Goal: Information Seeking & Learning: Learn about a topic

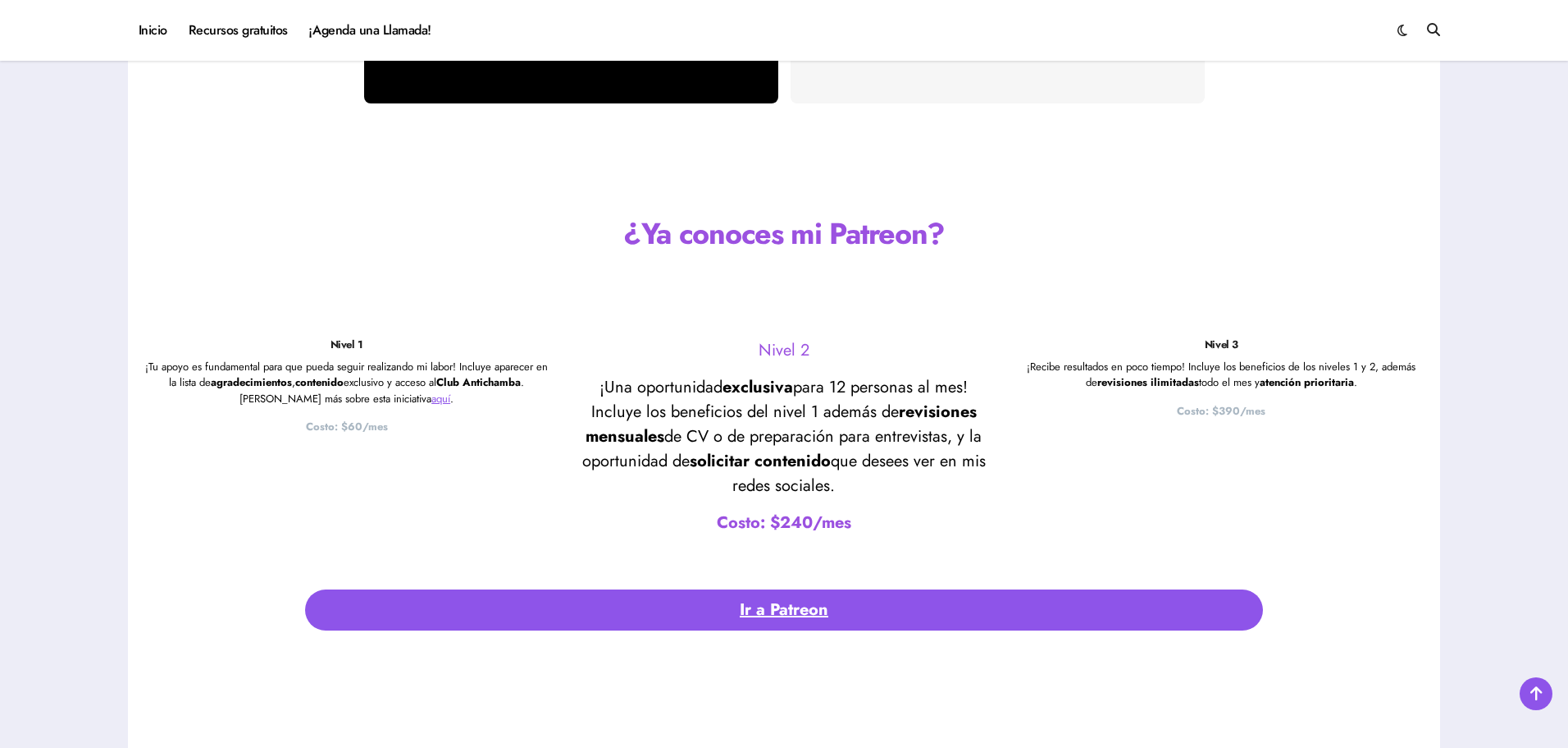
scroll to position [4235, 0]
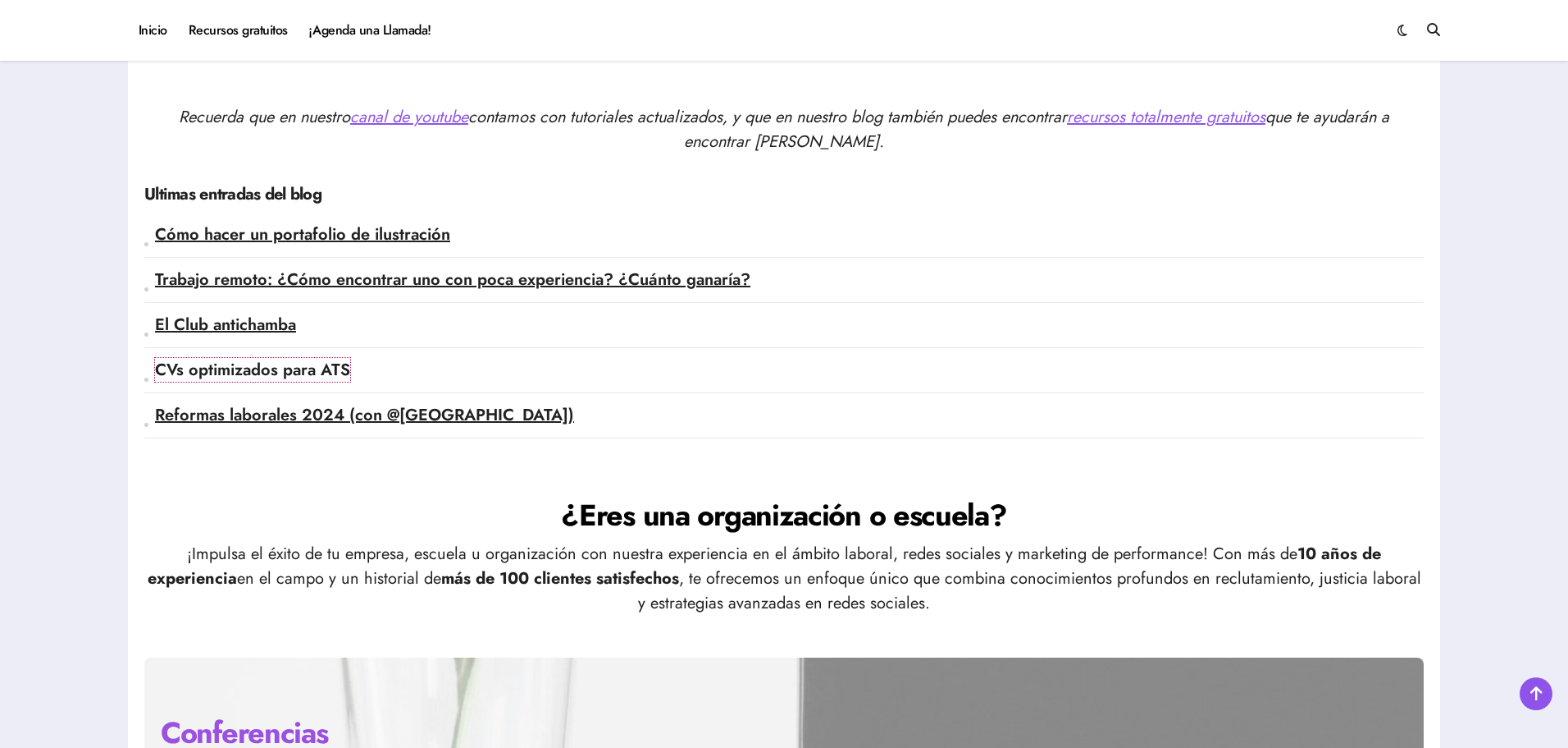
click at [333, 372] on link "CVs optimizados para ATS" at bounding box center [252, 369] width 195 height 23
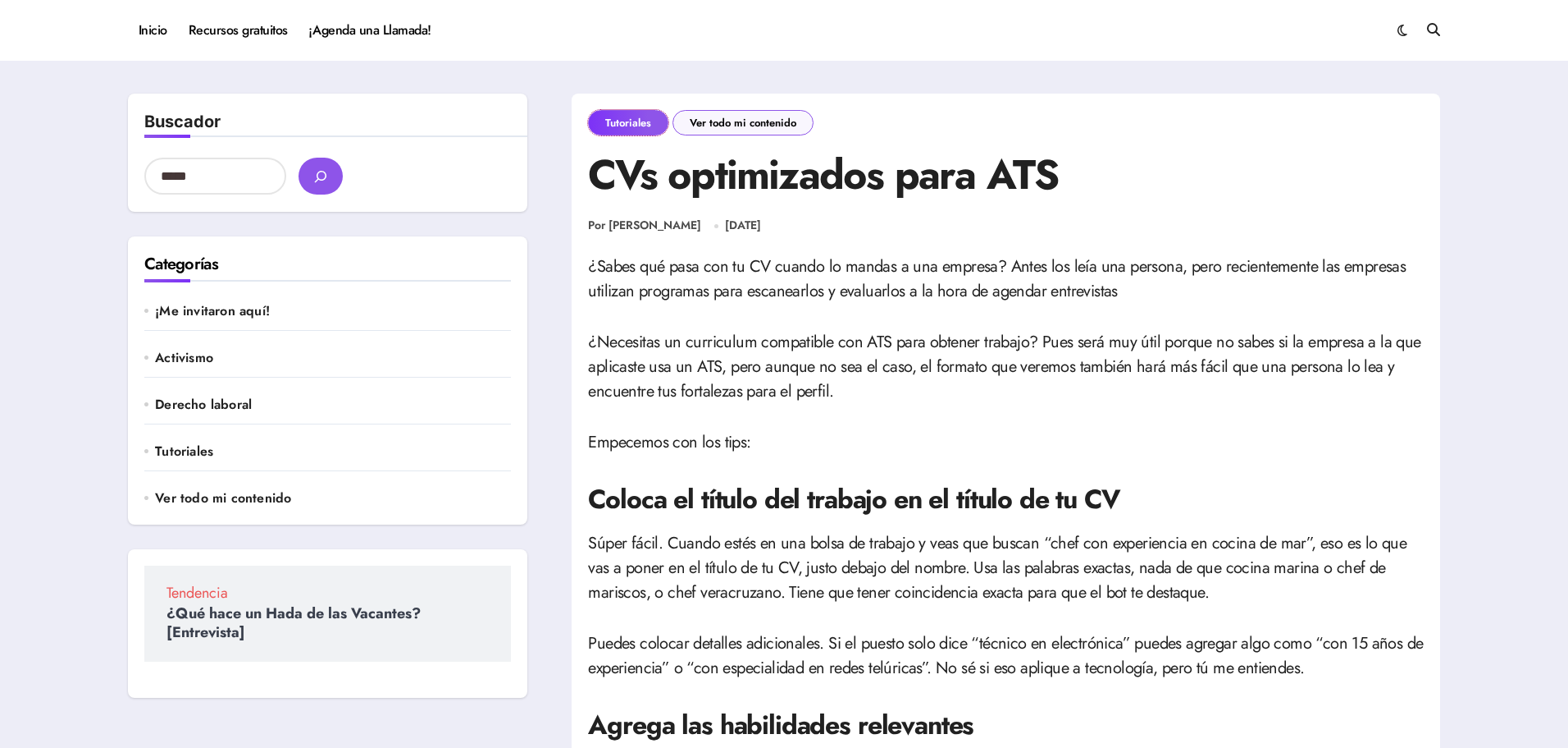
click at [625, 113] on link "Tutoriales" at bounding box center [628, 122] width 80 height 25
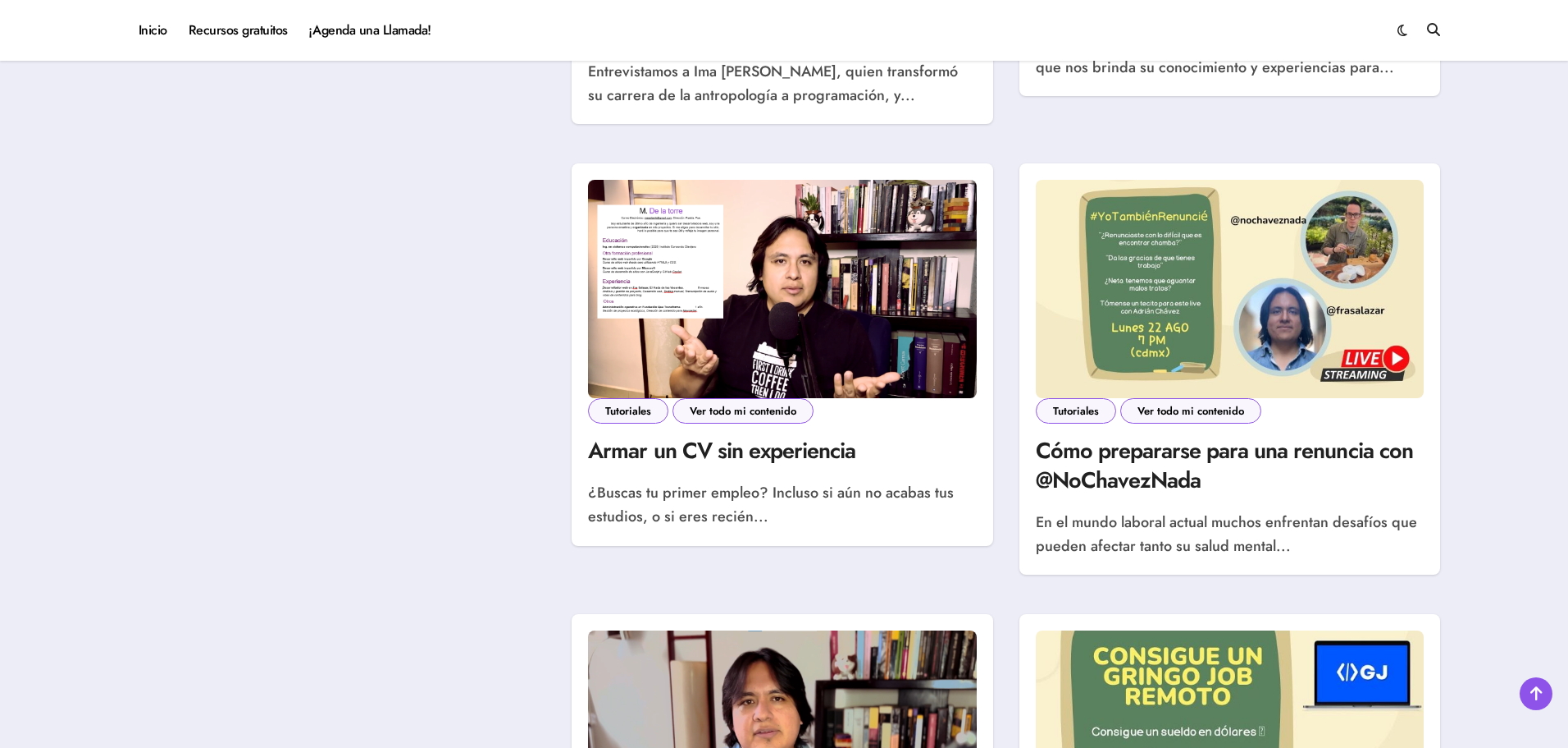
scroll to position [1560, 0]
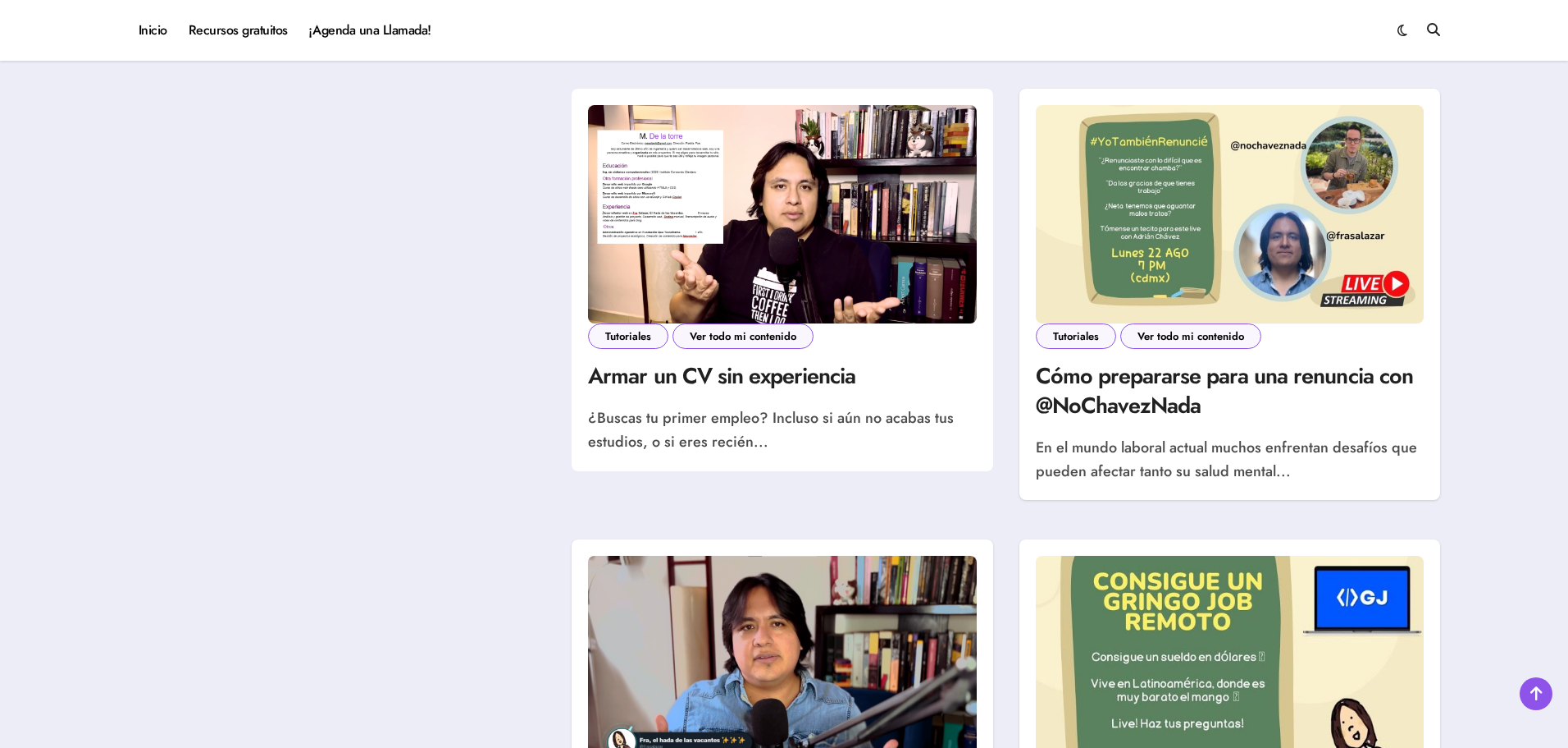
click at [741, 395] on article "Tutoriales Ver todo mi contenido Armar un CV sin experiencia ¿Buscas tu primer …" at bounding box center [781, 389] width 388 height 131
click at [743, 381] on link "Armar un CV sin experiencia" at bounding box center [721, 375] width 267 height 32
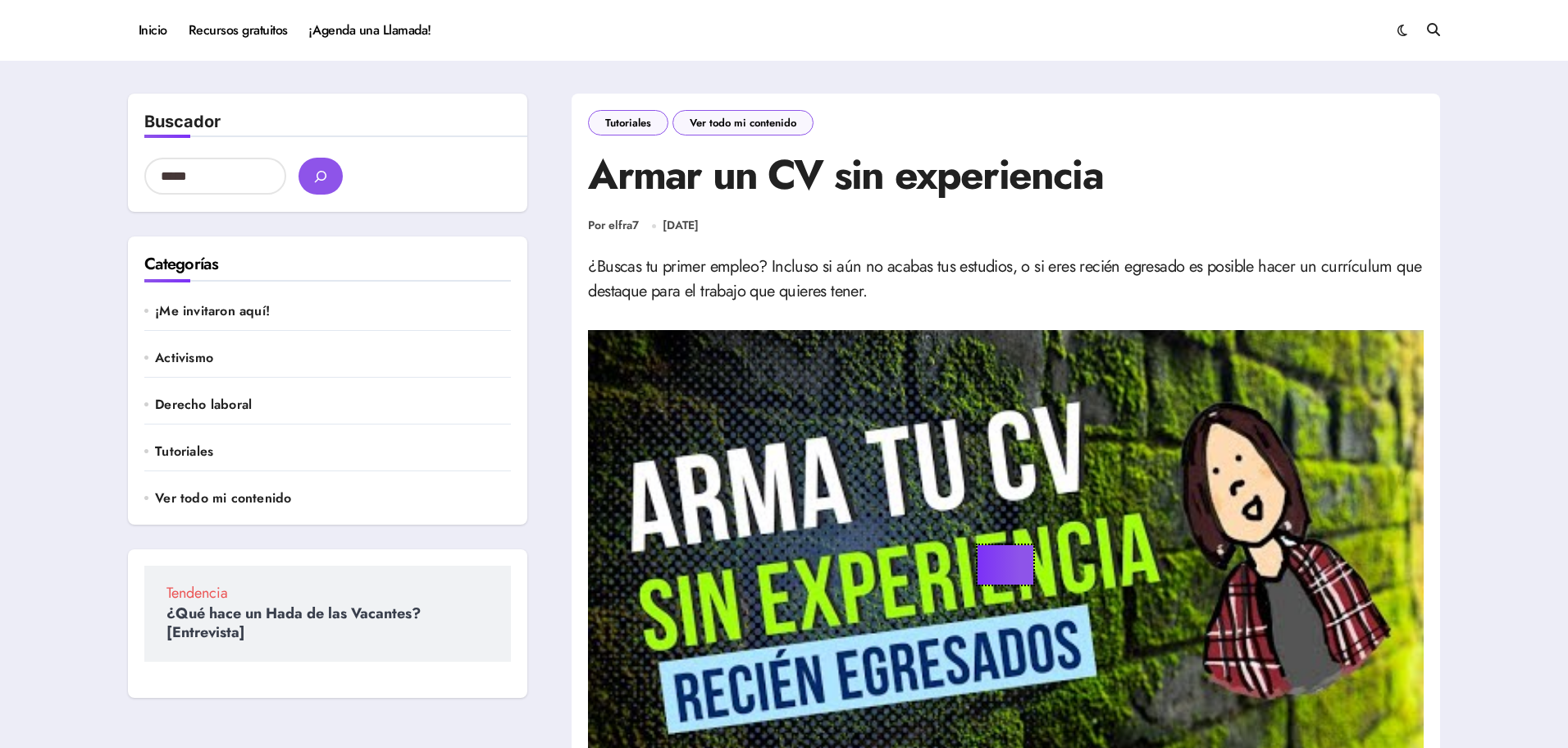
click at [990, 568] on button "Play" at bounding box center [1006, 565] width 56 height 39
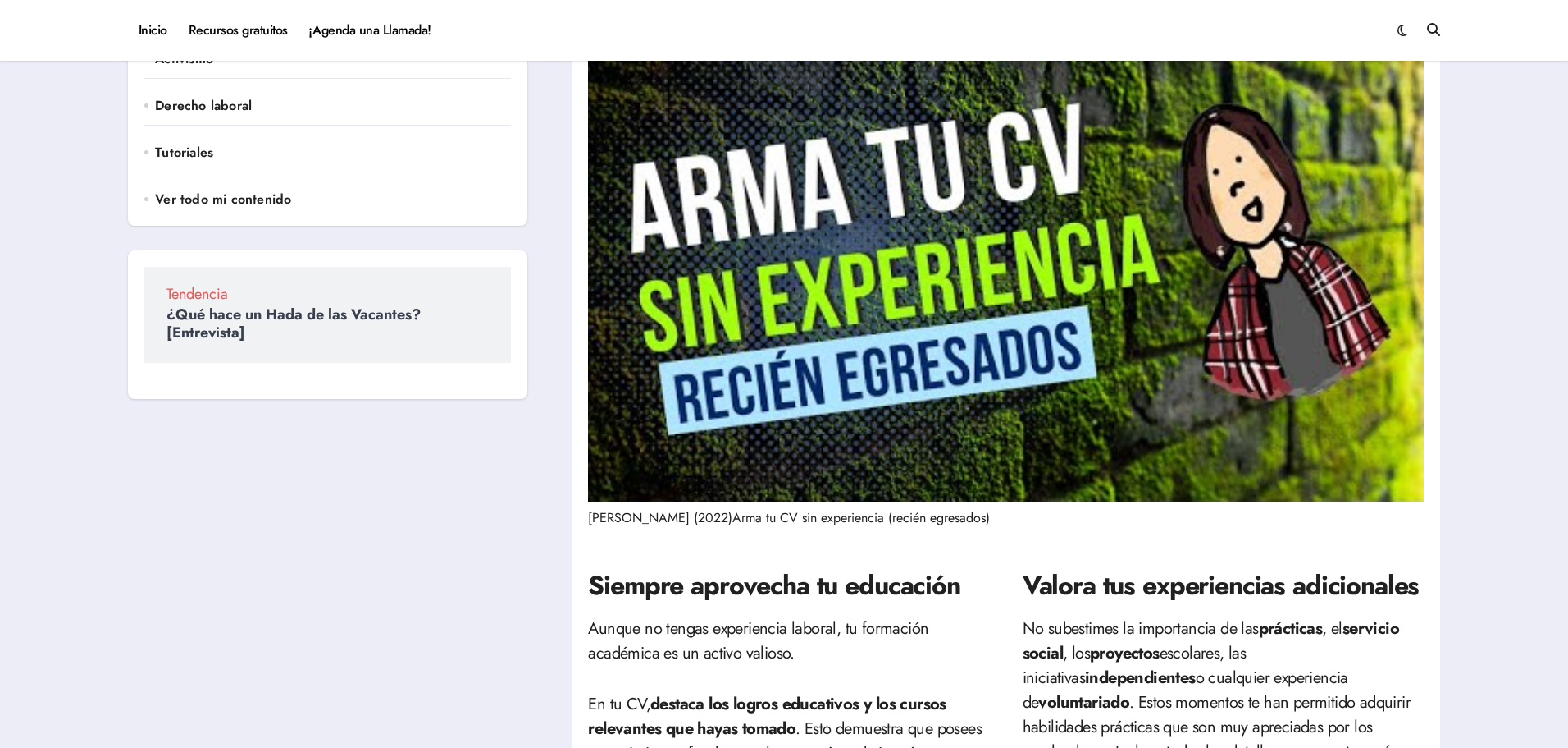
scroll to position [246, 0]
